Goal: Understand process/instructions

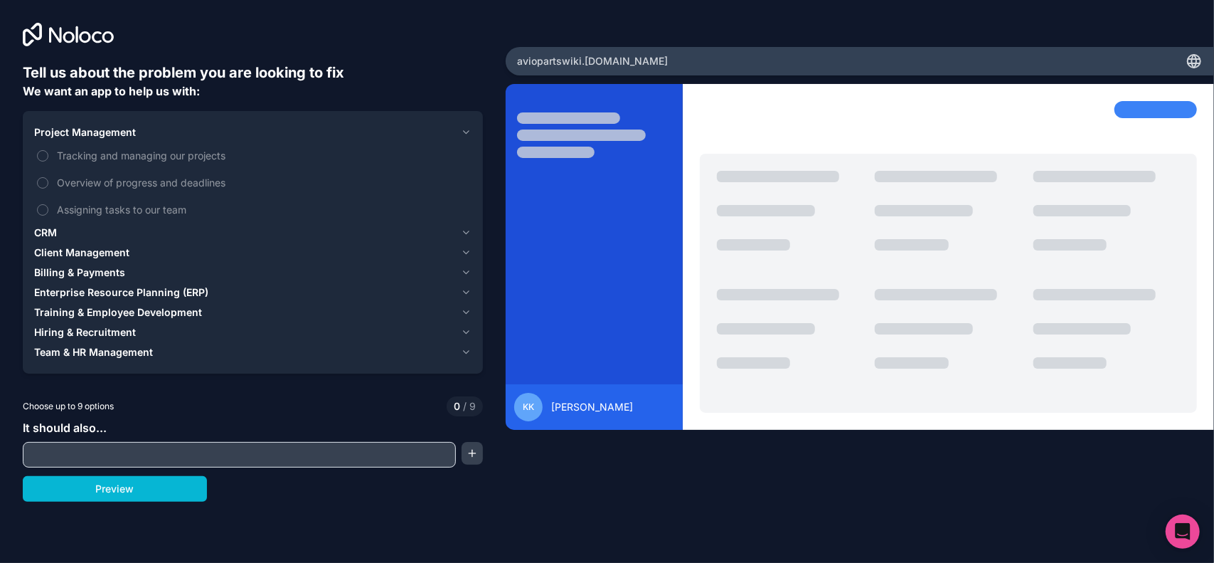
click at [85, 137] on span "Project Management" at bounding box center [85, 132] width 102 height 14
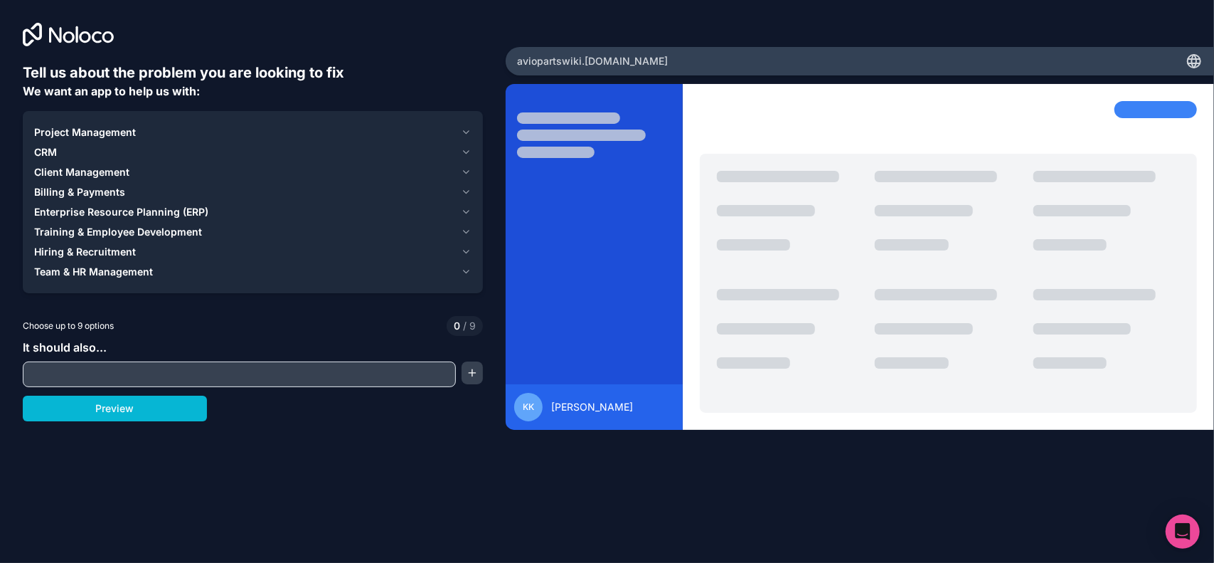
click at [127, 134] on span "Project Management" at bounding box center [85, 132] width 102 height 14
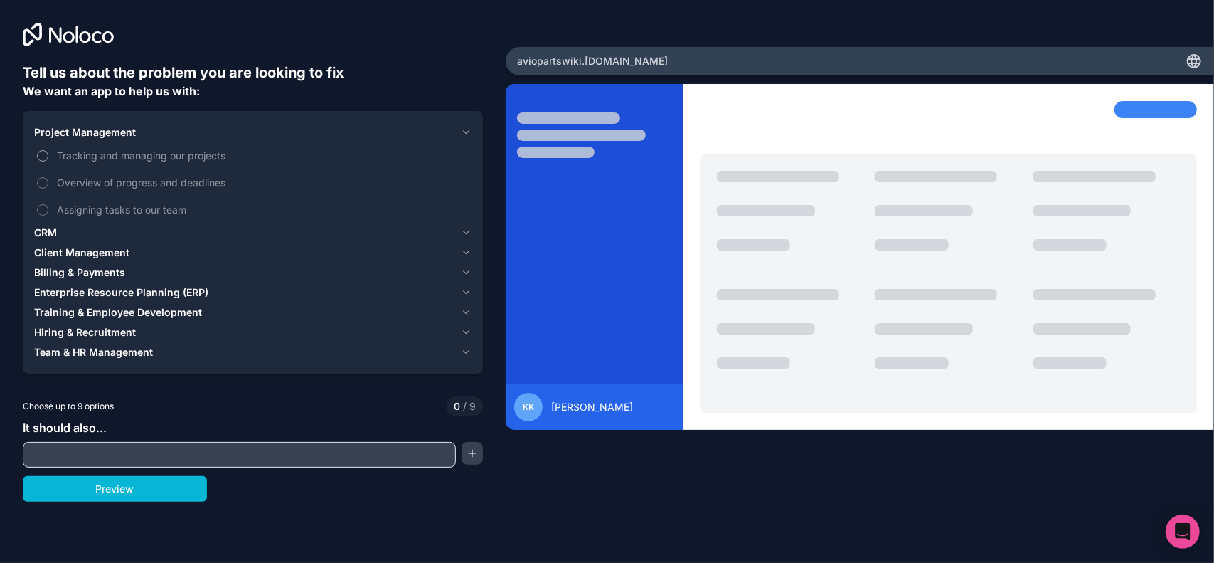
click at [120, 161] on span "Tracking and managing our projects" at bounding box center [263, 155] width 412 height 15
click at [48, 161] on button "Tracking and managing our projects" at bounding box center [42, 155] width 11 height 11
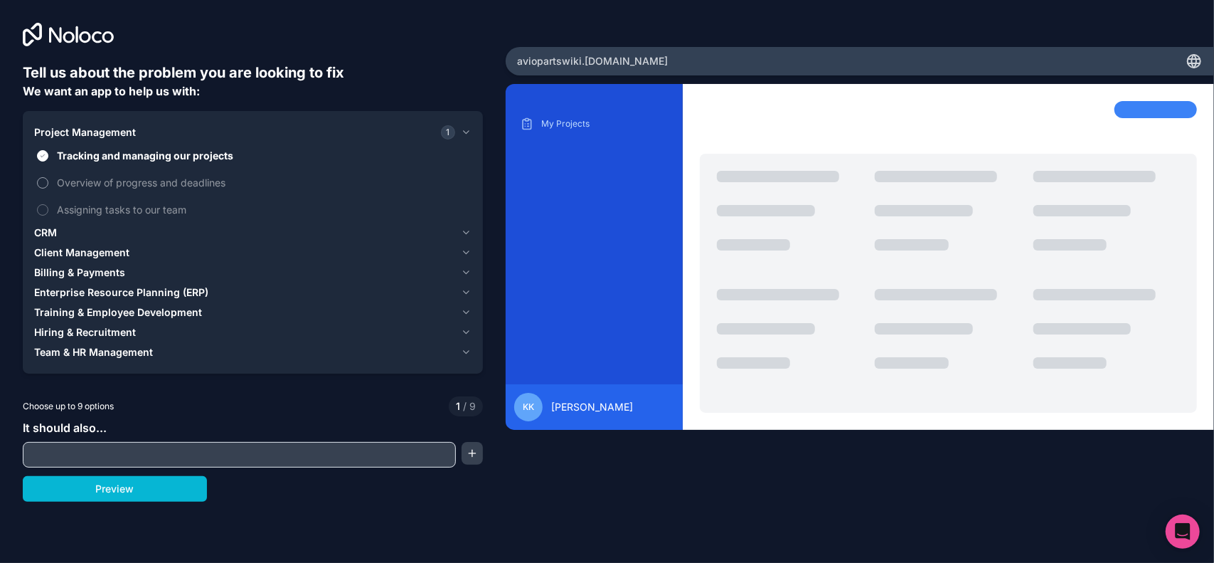
click at [118, 176] on span "Overview of progress and deadlines" at bounding box center [263, 182] width 412 height 15
click at [48, 177] on button "Overview of progress and deadlines" at bounding box center [42, 182] width 11 height 11
click at [142, 211] on span "Assigning tasks to our team" at bounding box center [263, 209] width 412 height 15
click at [48, 211] on button "Assigning tasks to our team" at bounding box center [42, 209] width 11 height 11
click at [53, 235] on span "CRM" at bounding box center [45, 233] width 23 height 14
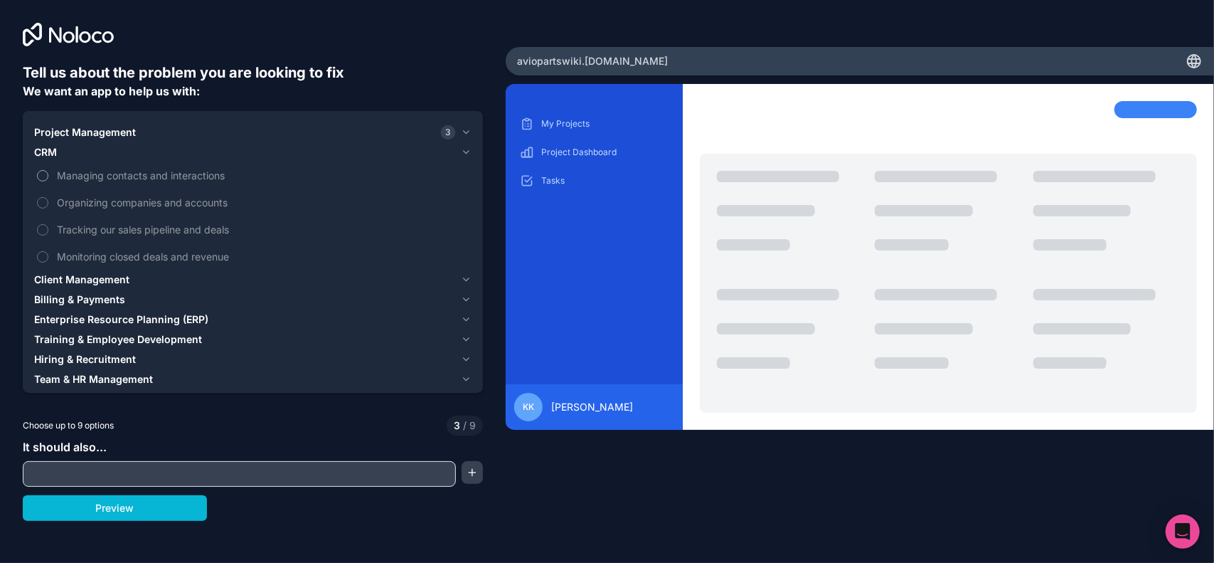
click at [136, 176] on span "Managing contacts and interactions" at bounding box center [263, 175] width 412 height 15
click at [48, 176] on button "Managing contacts and interactions" at bounding box center [42, 175] width 11 height 11
click at [137, 186] on label "Managing contacts and interactions" at bounding box center [253, 175] width 438 height 26
click at [48, 181] on button "Managing contacts and interactions" at bounding box center [42, 175] width 11 height 11
click at [139, 179] on span "Managing contacts and interactions" at bounding box center [263, 175] width 412 height 15
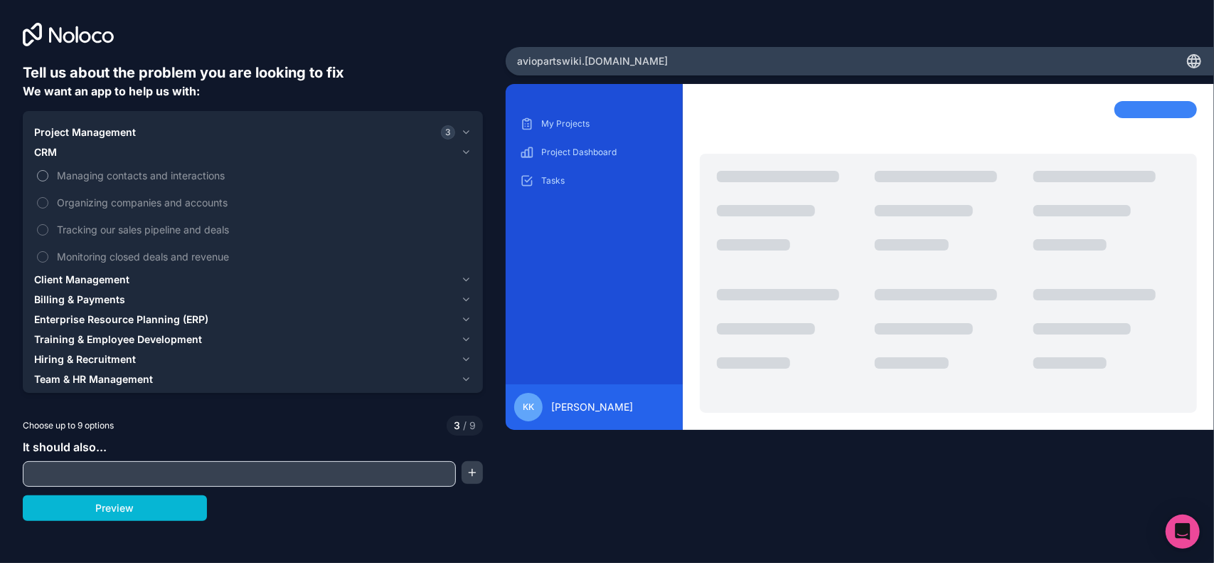
click at [48, 179] on button "Managing contacts and interactions" at bounding box center [42, 175] width 11 height 11
click at [90, 280] on span "Client Management" at bounding box center [81, 279] width 95 height 14
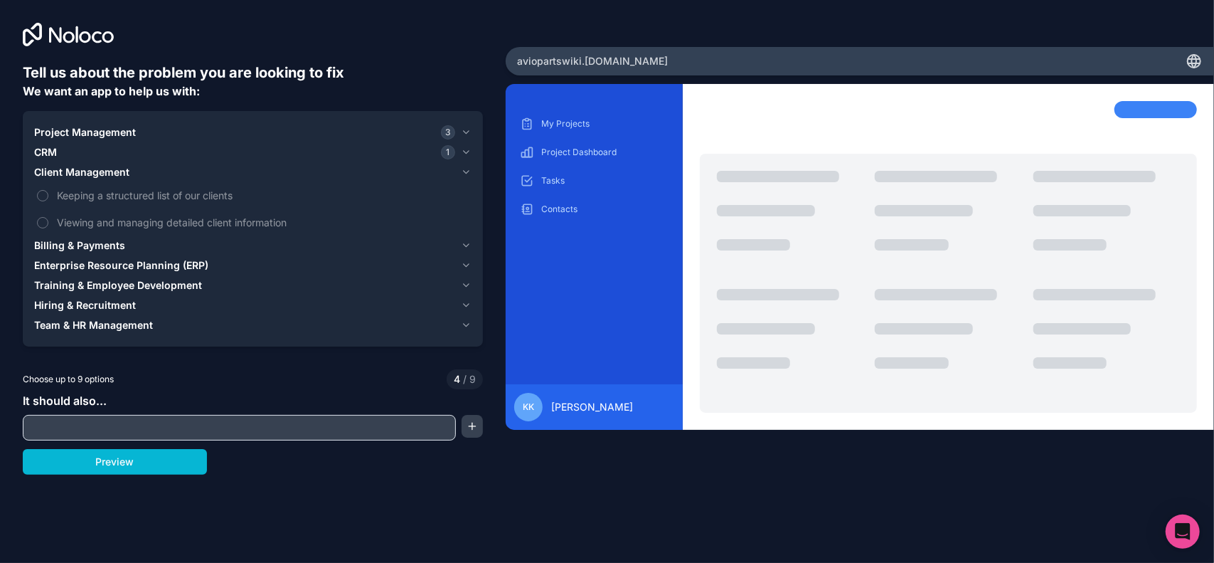
click at [87, 250] on span "Billing & Payments" at bounding box center [79, 245] width 91 height 14
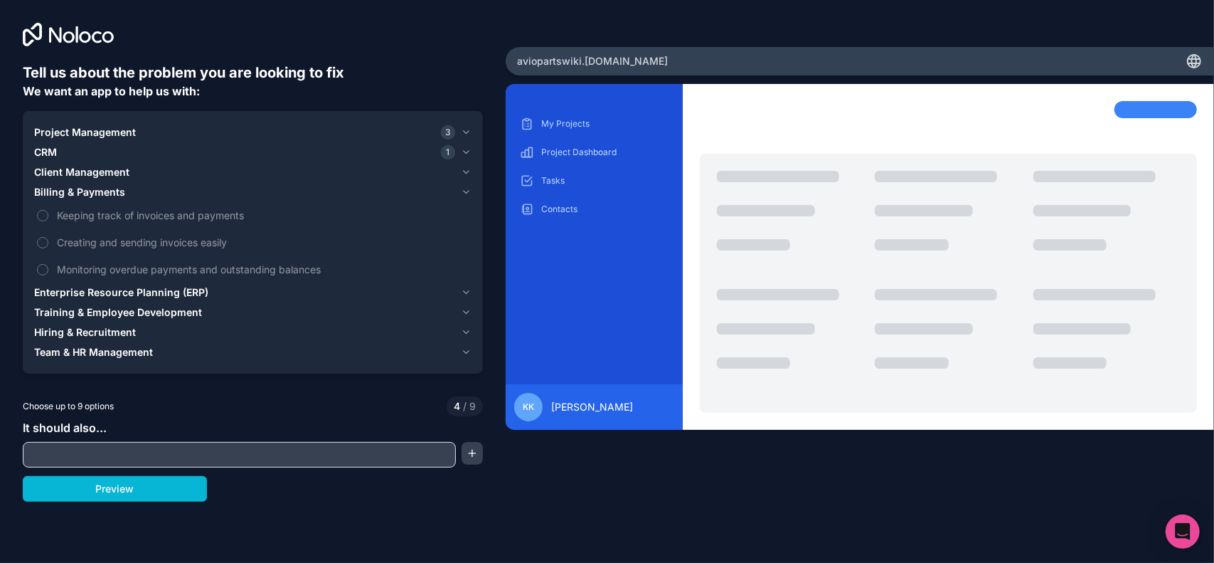
click at [284, 456] on input "text" at bounding box center [239, 455] width 426 height 20
click at [468, 454] on button "button" at bounding box center [472, 453] width 21 height 23
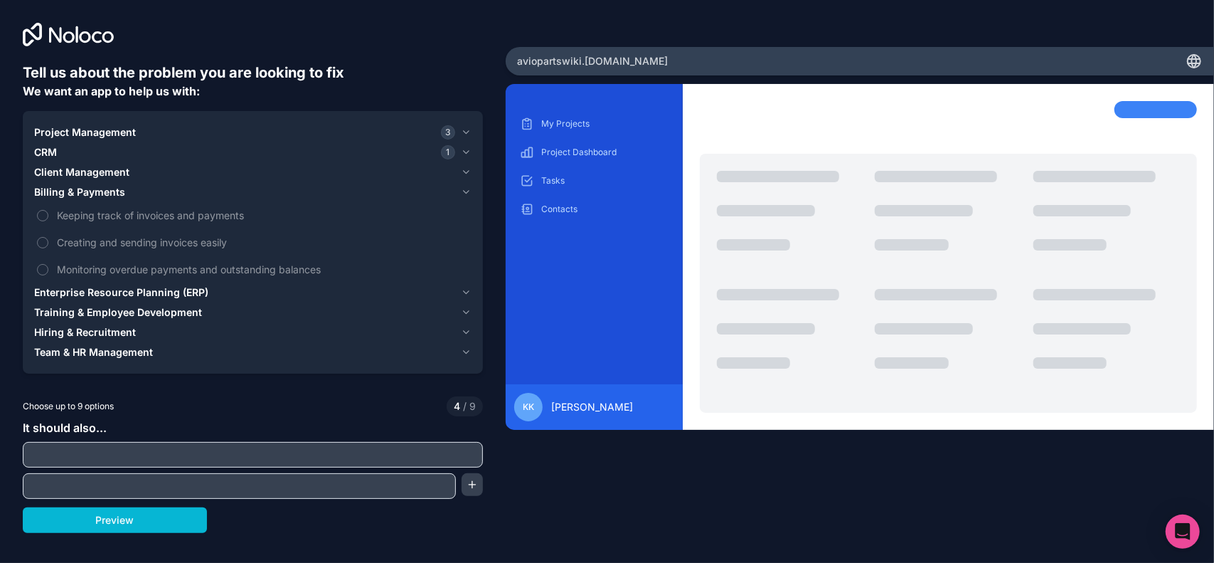
click at [213, 461] on input "text" at bounding box center [252, 455] width 453 height 20
click at [196, 475] on div at bounding box center [239, 486] width 433 height 26
click at [171, 509] on button "Preview" at bounding box center [115, 520] width 184 height 26
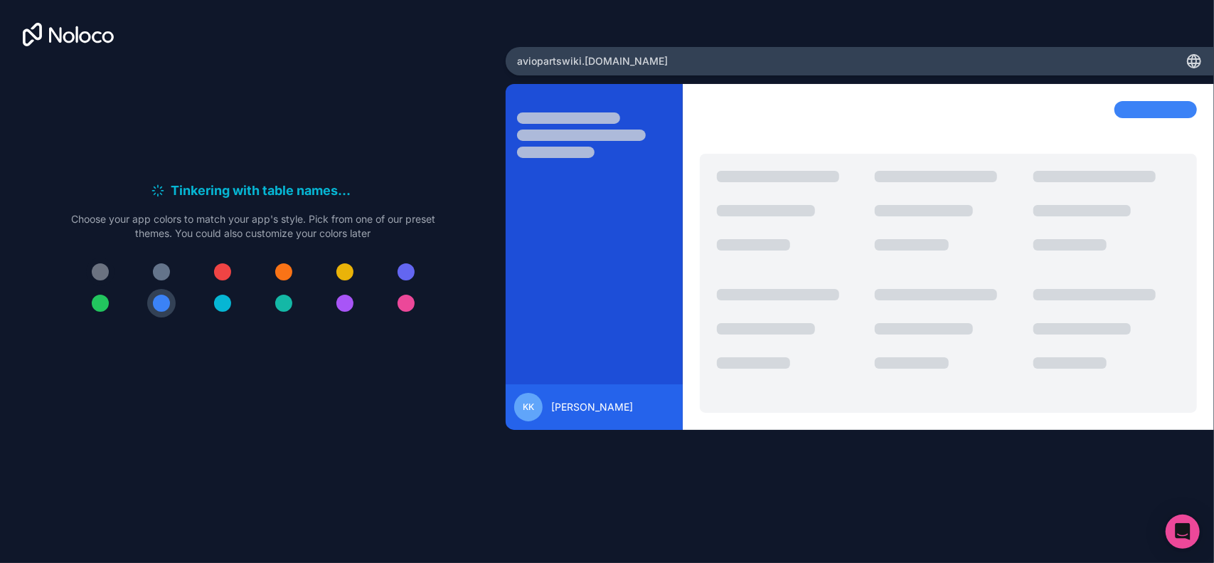
click at [94, 270] on div at bounding box center [100, 271] width 17 height 17
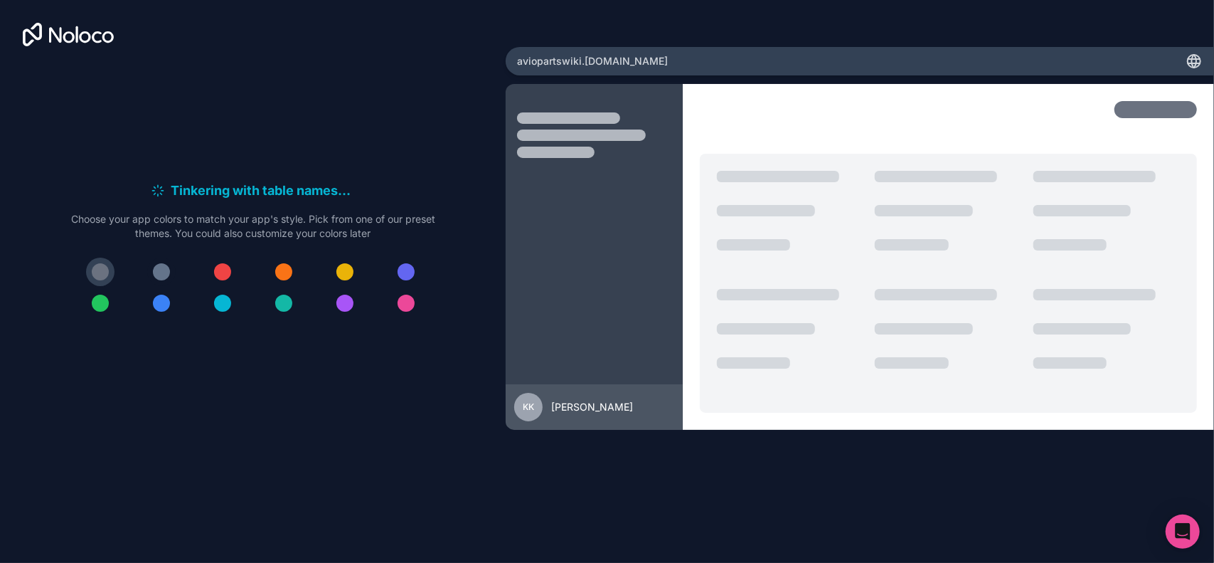
click at [148, 267] on button at bounding box center [161, 272] width 28 height 28
click at [157, 268] on div at bounding box center [161, 271] width 17 height 17
click at [232, 266] on button at bounding box center [222, 272] width 28 height 28
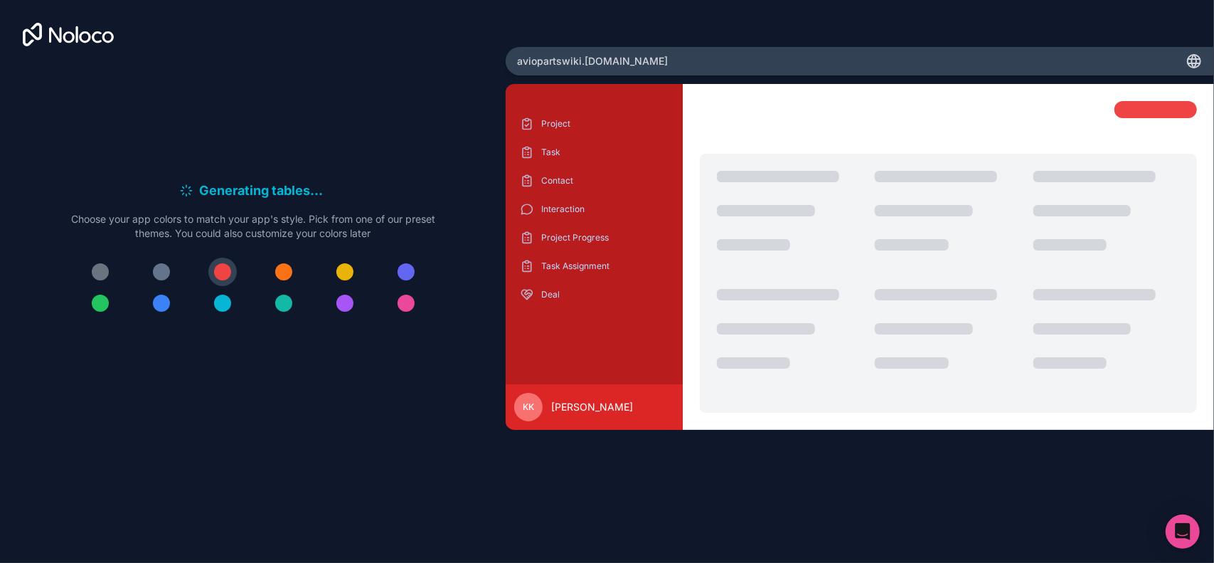
click at [169, 268] on button at bounding box center [161, 272] width 28 height 28
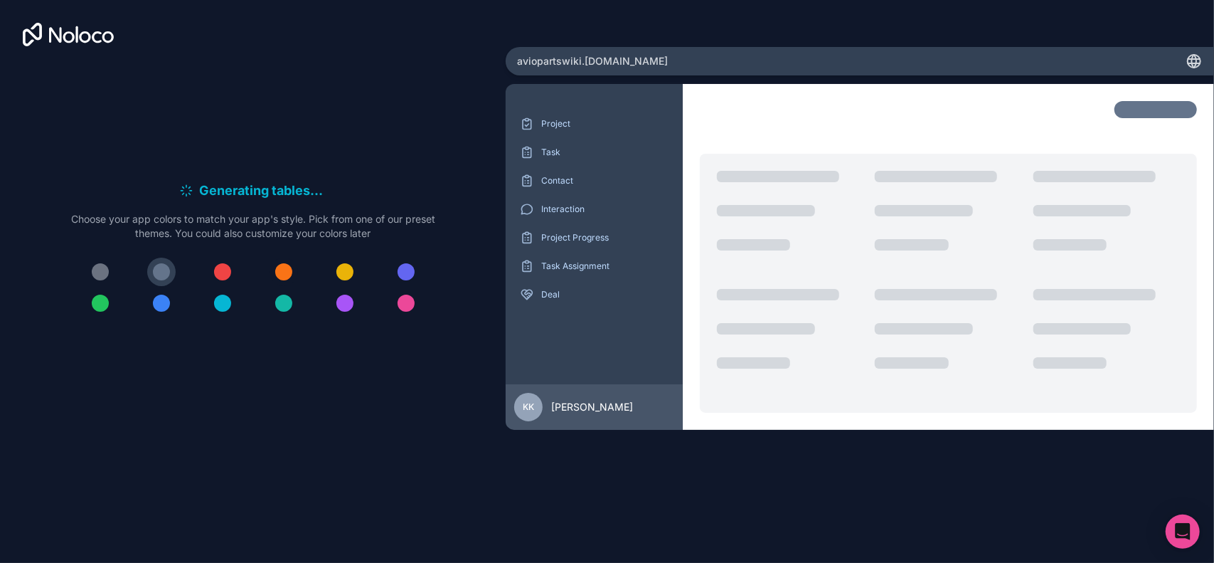
click at [277, 268] on div at bounding box center [283, 271] width 17 height 17
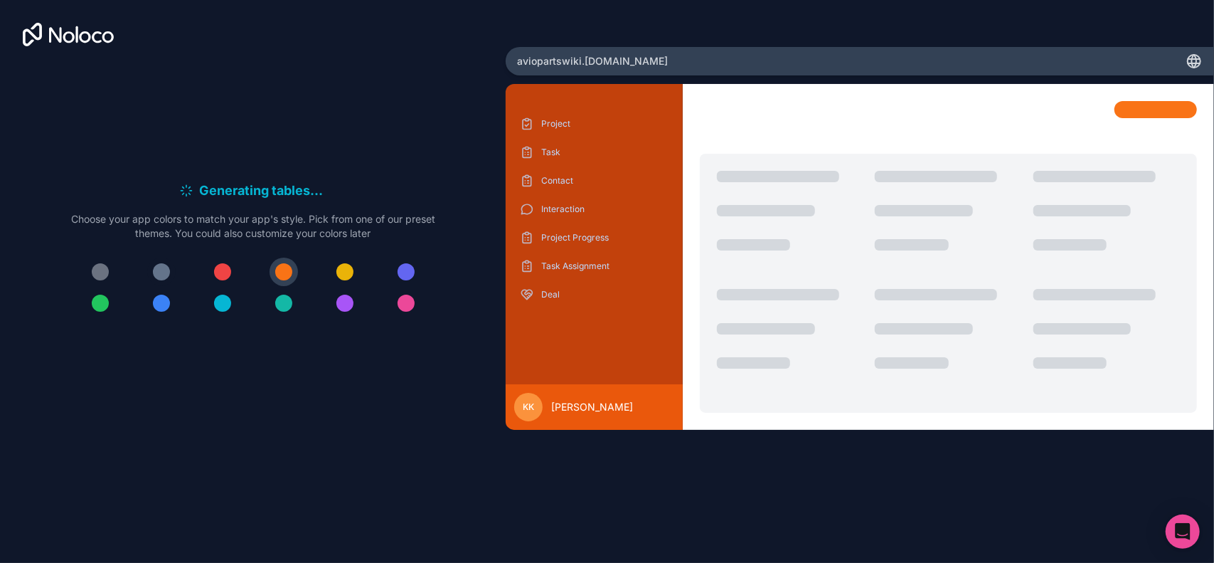
click at [165, 268] on div at bounding box center [161, 271] width 17 height 17
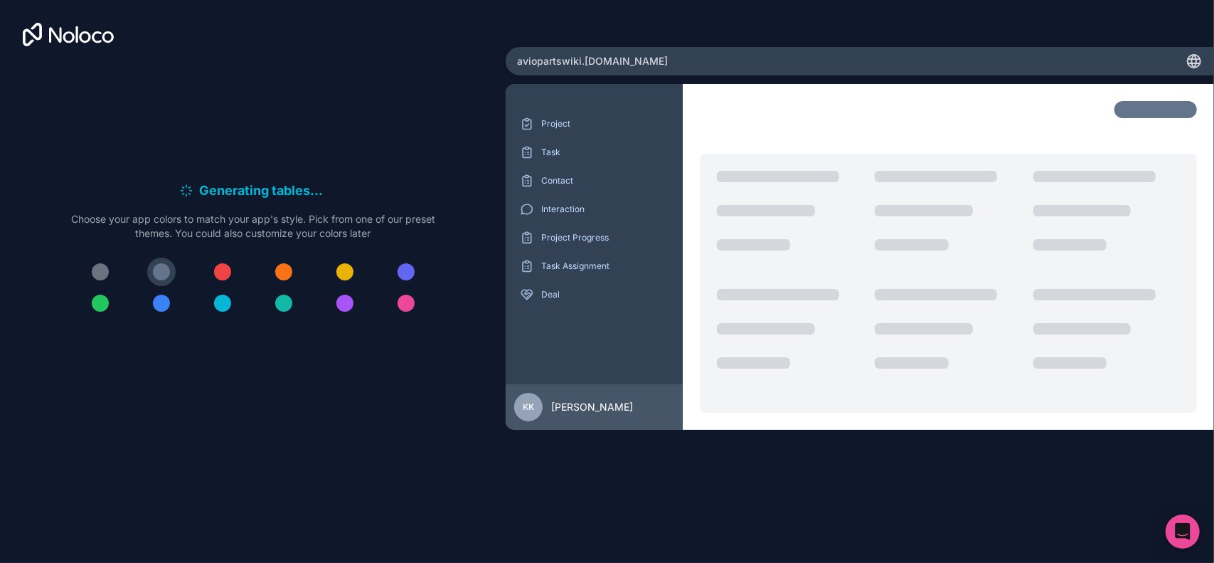
click at [101, 268] on div at bounding box center [100, 271] width 17 height 17
click at [167, 268] on div at bounding box center [161, 271] width 17 height 17
click at [1191, 63] on icon at bounding box center [1195, 63] width 12 height 0
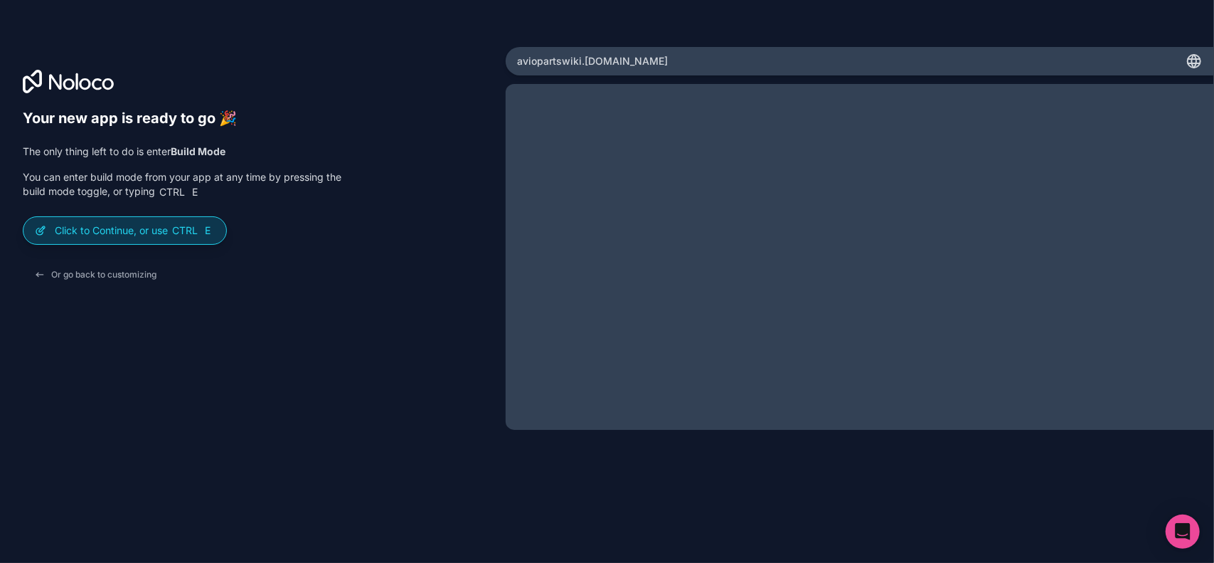
click at [120, 237] on p "Click to Continue, or use Ctrl E" at bounding box center [135, 230] width 160 height 14
